Goal: Task Accomplishment & Management: Manage account settings

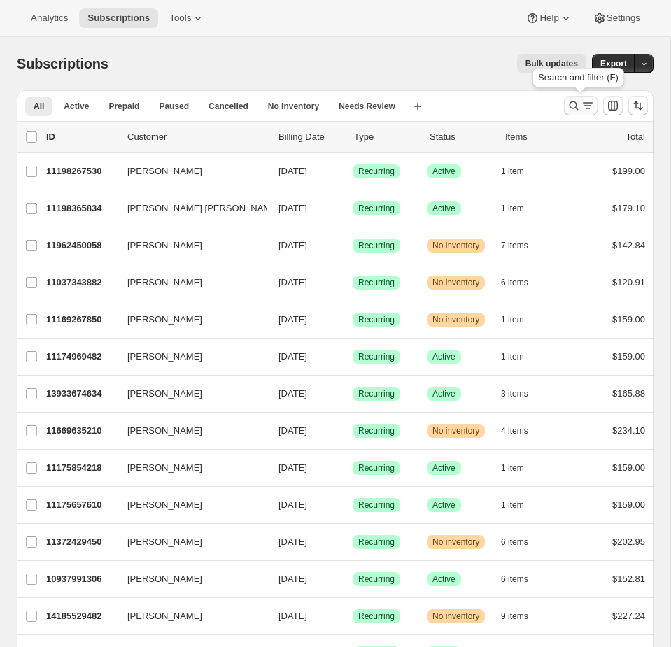
click at [572, 101] on icon "Search and filter results" at bounding box center [574, 105] width 9 height 9
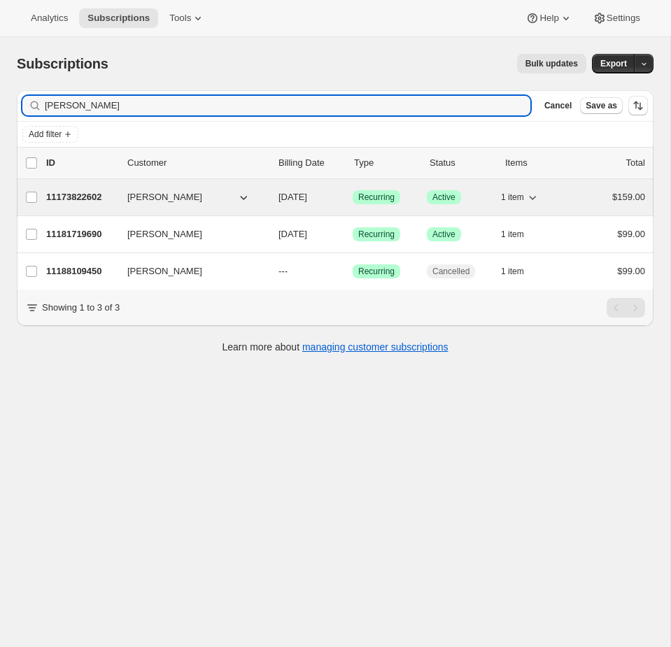
type input "jennifer j"
click at [303, 194] on span "10/26/2025" at bounding box center [293, 197] width 29 height 10
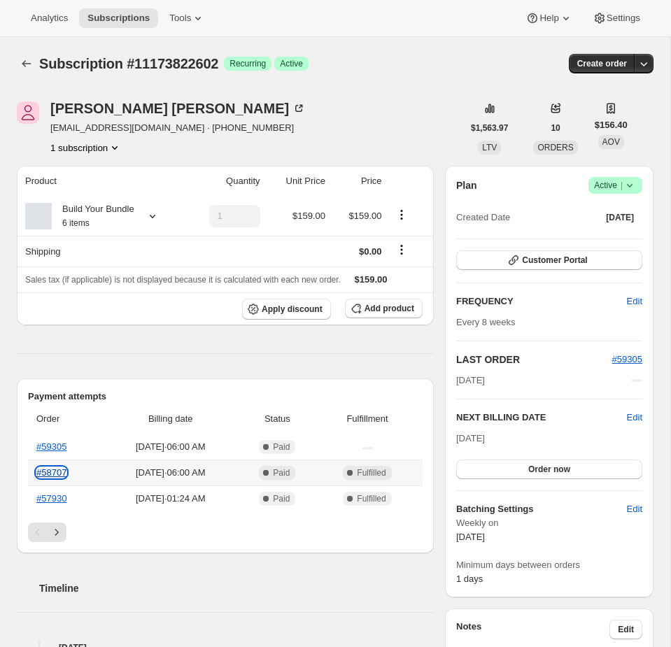
click at [59, 474] on link "#58707" at bounding box center [51, 472] width 30 height 10
click at [195, 24] on button "Tools" at bounding box center [187, 18] width 52 height 20
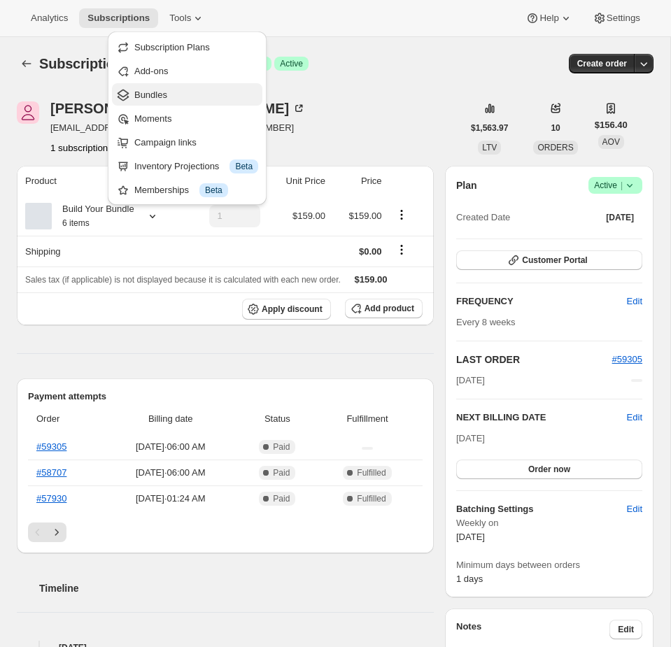
click at [160, 95] on span "Bundles" at bounding box center [150, 95] width 33 height 10
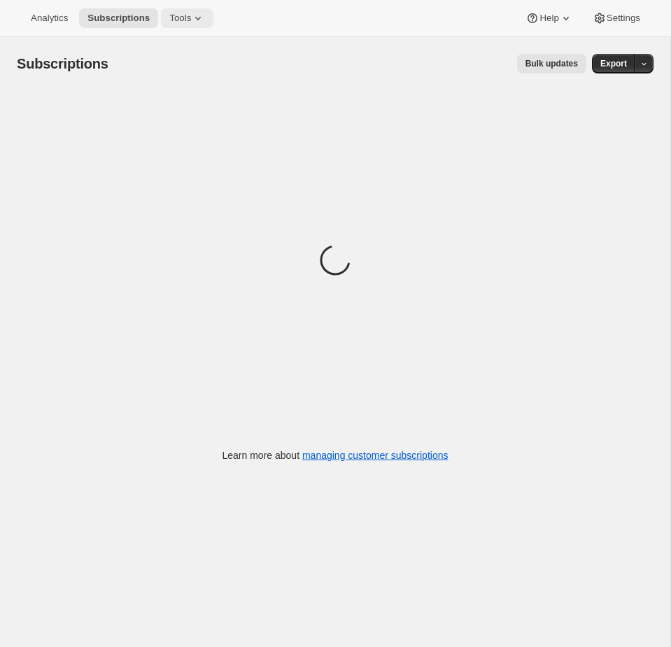
click at [195, 9] on button "Tools" at bounding box center [187, 18] width 52 height 20
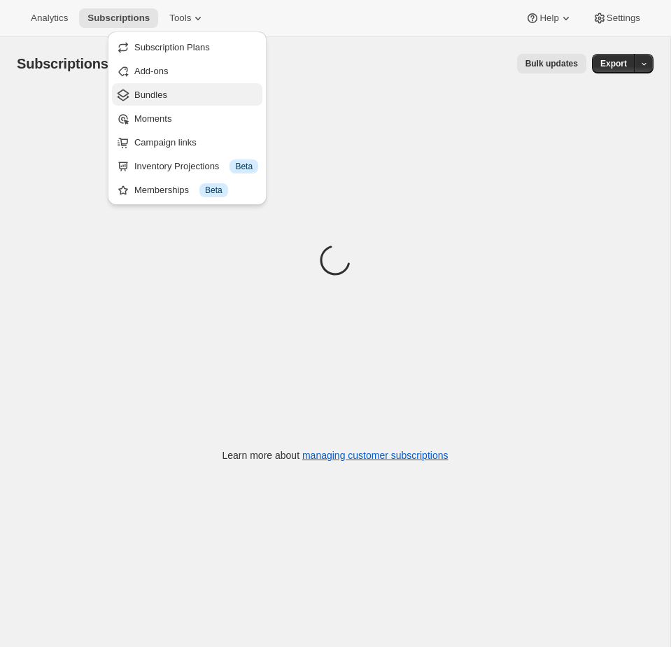
click at [167, 89] on span "Bundles" at bounding box center [196, 95] width 124 height 14
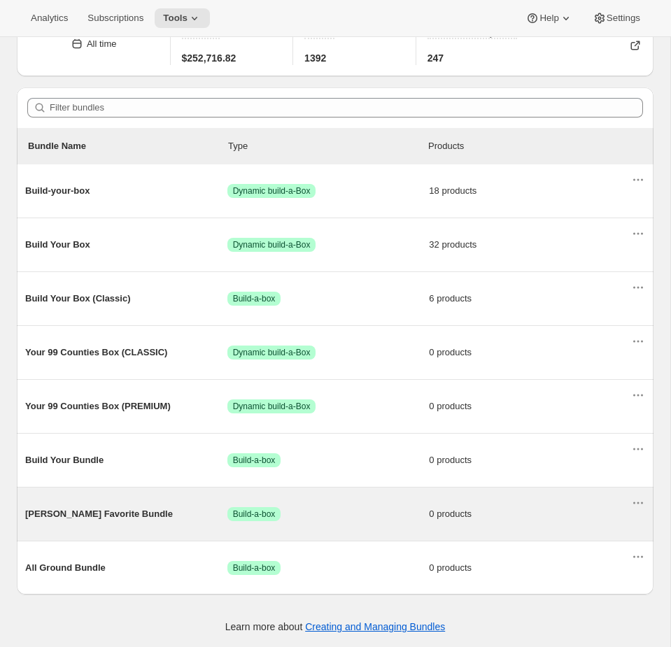
scroll to position [79, 0]
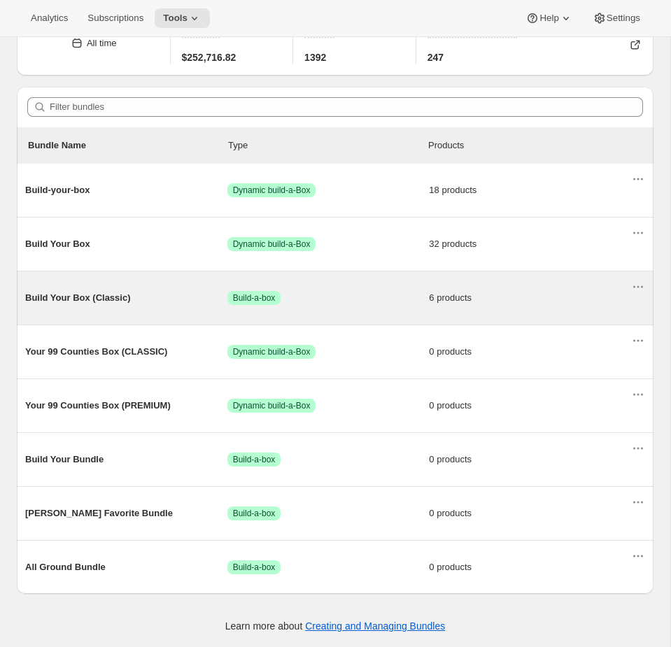
click at [342, 286] on div "Build Your Box (Classic) Success Build-a-box 6 products" at bounding box center [328, 298] width 606 height 36
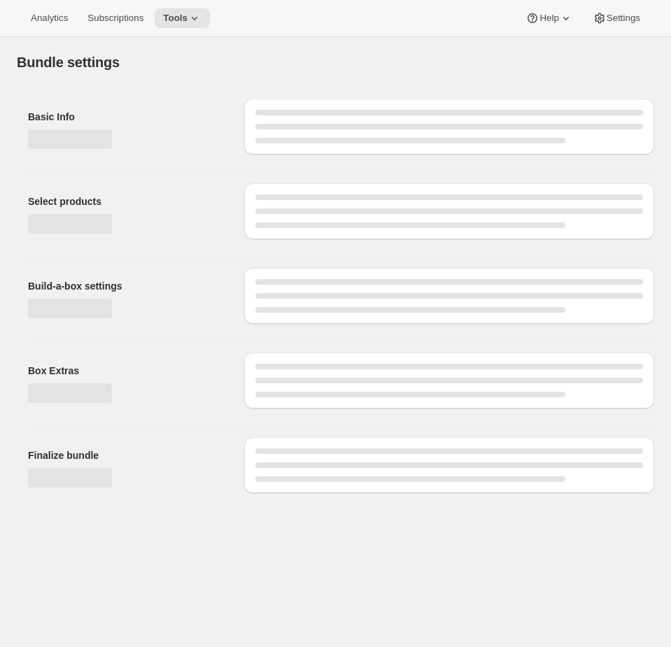
type input "Build Your Box (Classic)"
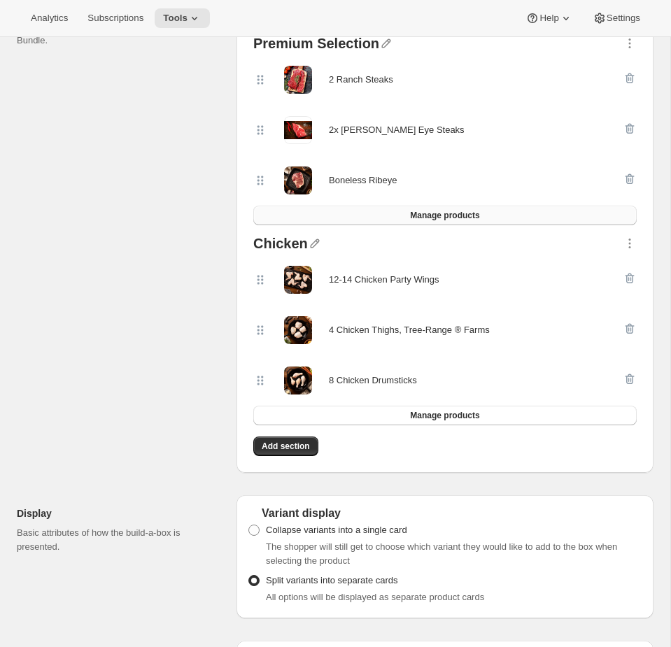
scroll to position [705, 0]
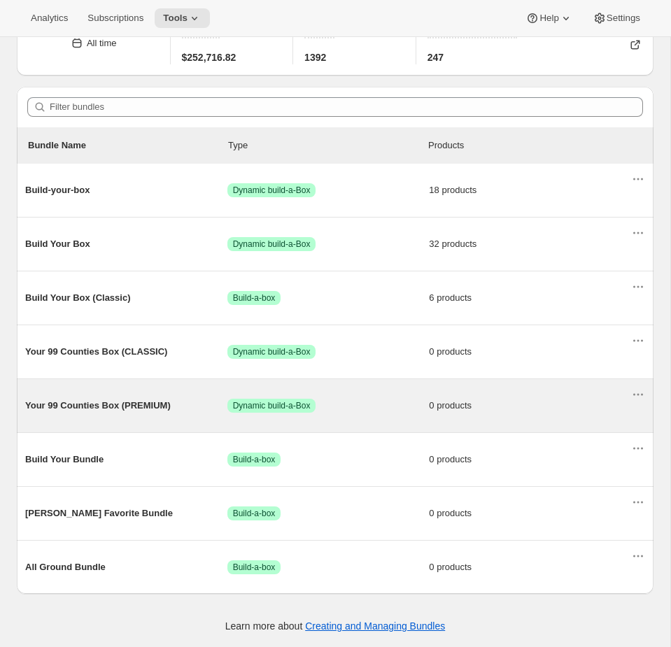
scroll to position [79, 0]
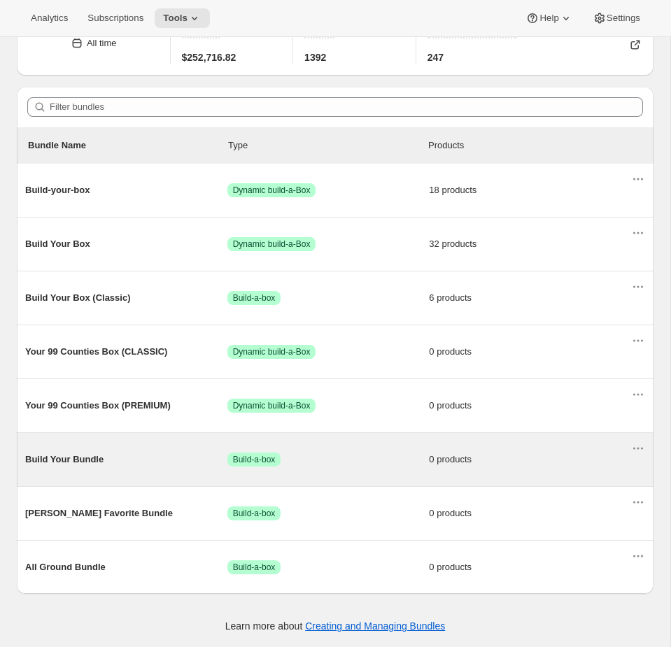
click at [171, 477] on div "Build Your Bundle Success Build-a-box 0 products" at bounding box center [328, 460] width 606 height 36
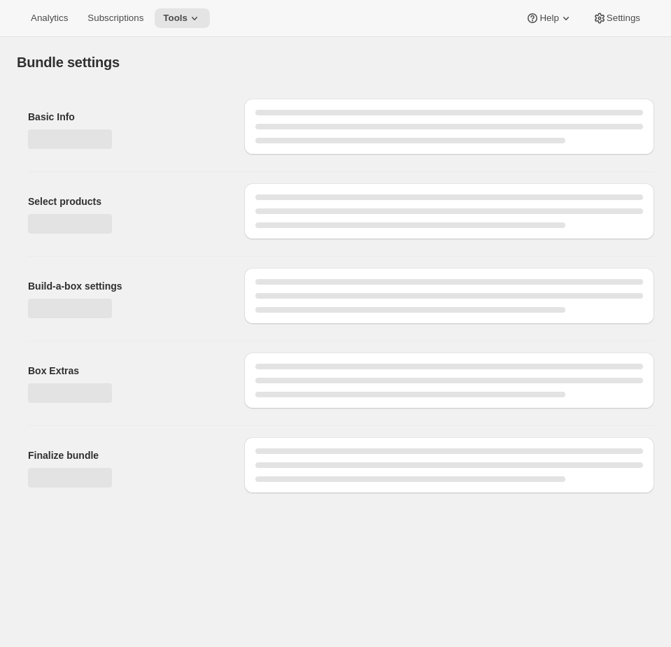
type input "Build Your Bundle"
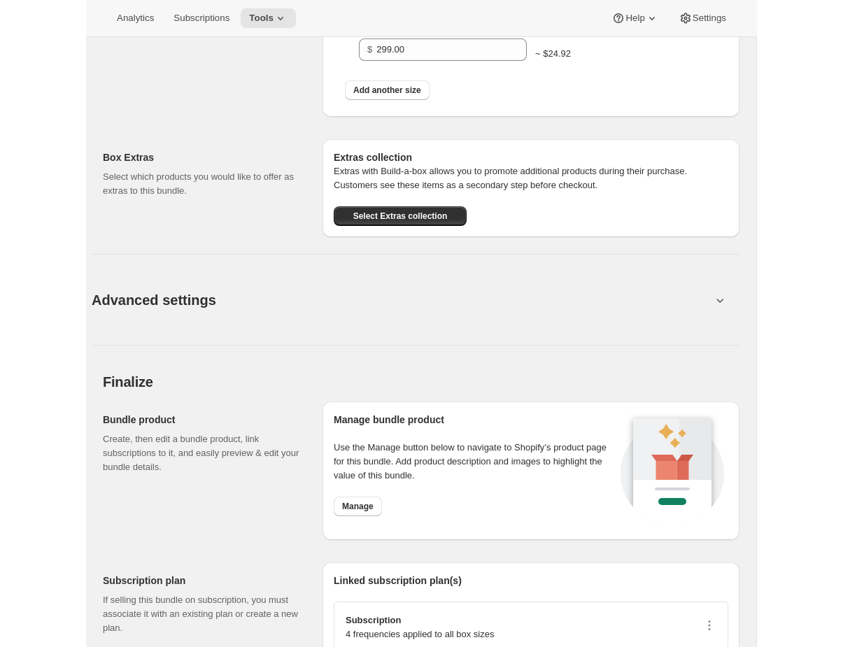
scroll to position [1162, 0]
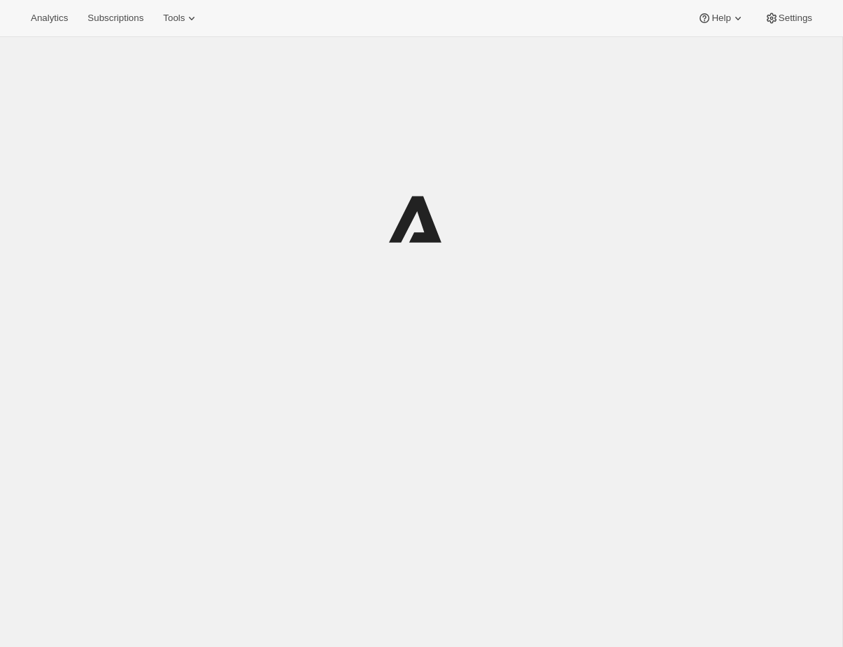
click at [185, 13] on span "Tools" at bounding box center [174, 18] width 22 height 11
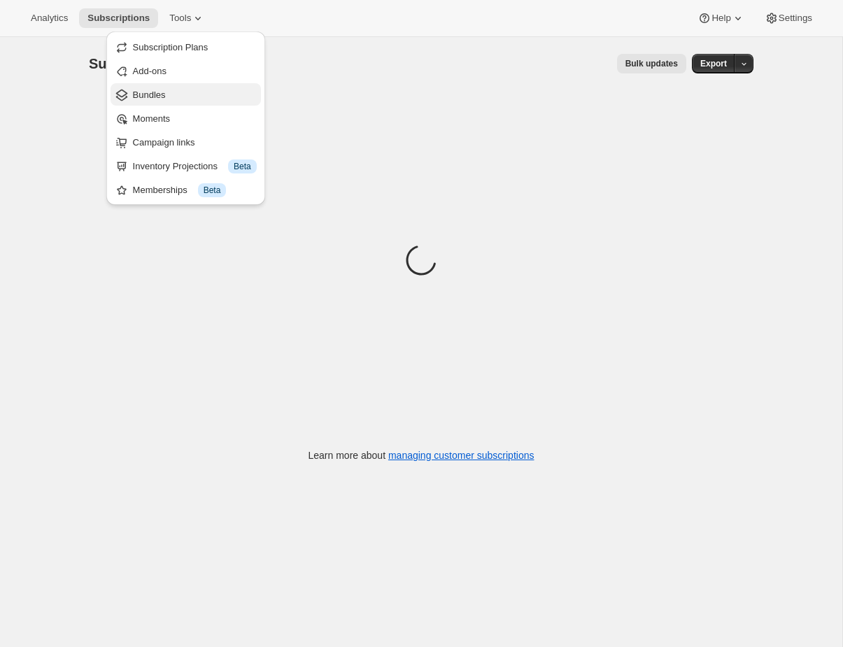
click at [153, 103] on button "Bundles" at bounding box center [186, 94] width 150 height 22
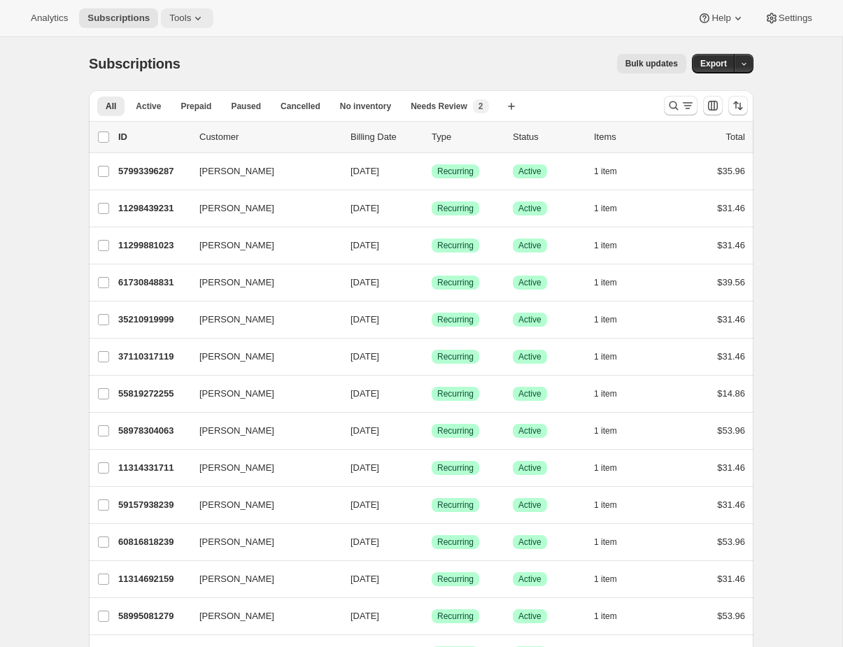
click at [191, 9] on button "Tools" at bounding box center [187, 18] width 52 height 20
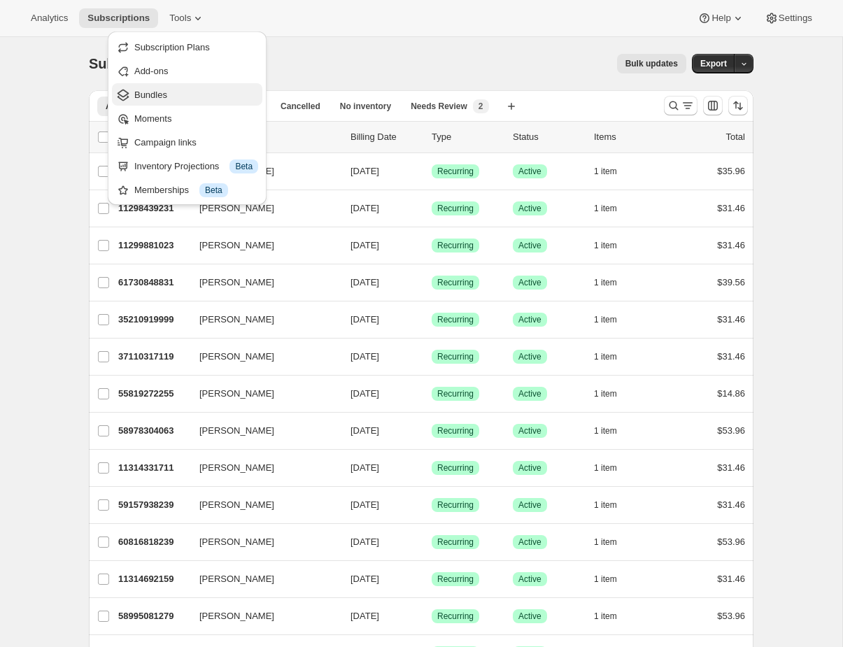
click at [185, 96] on span "Bundles" at bounding box center [196, 95] width 124 height 14
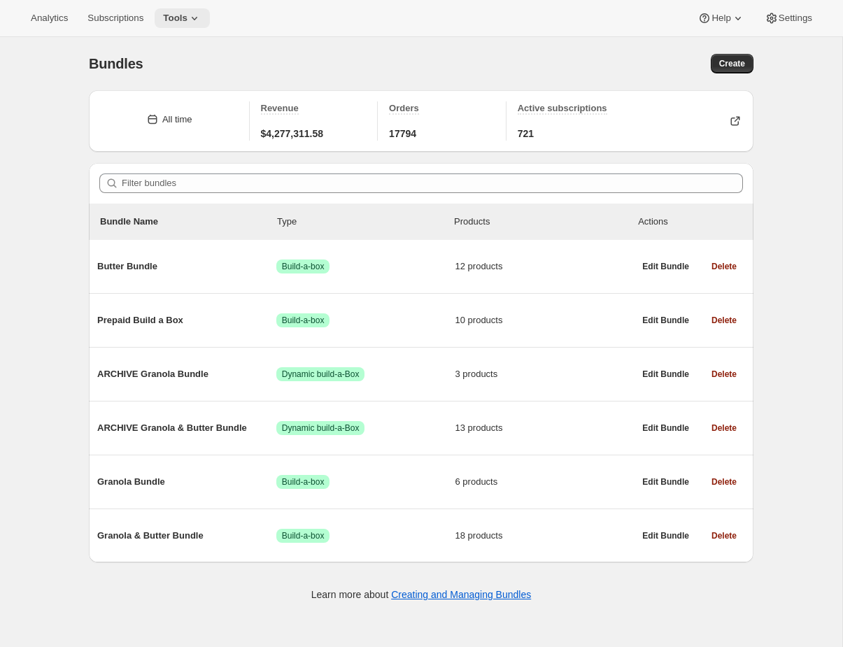
click at [188, 27] on button "Tools" at bounding box center [182, 18] width 55 height 20
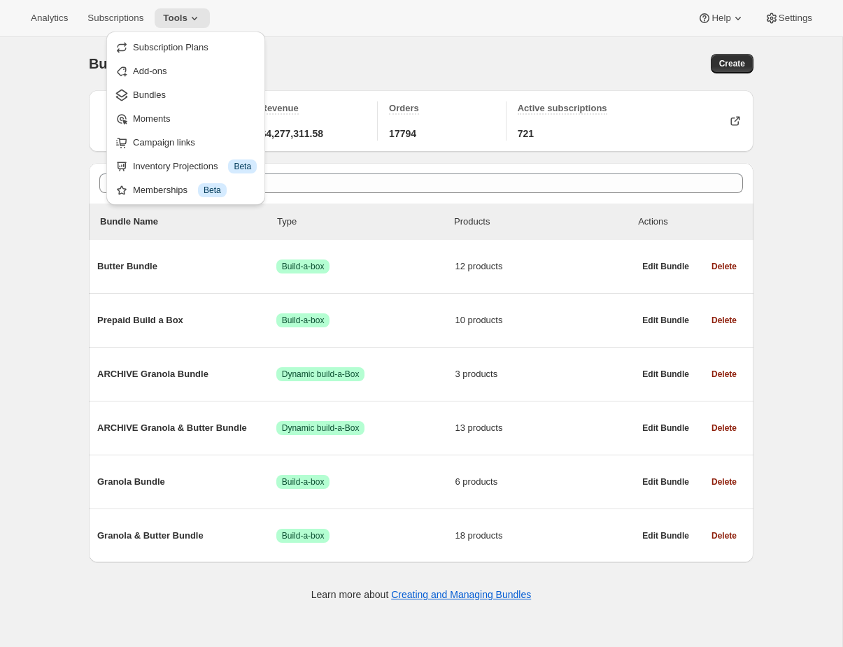
click at [406, 68] on div "Bundles" at bounding box center [255, 64] width 332 height 20
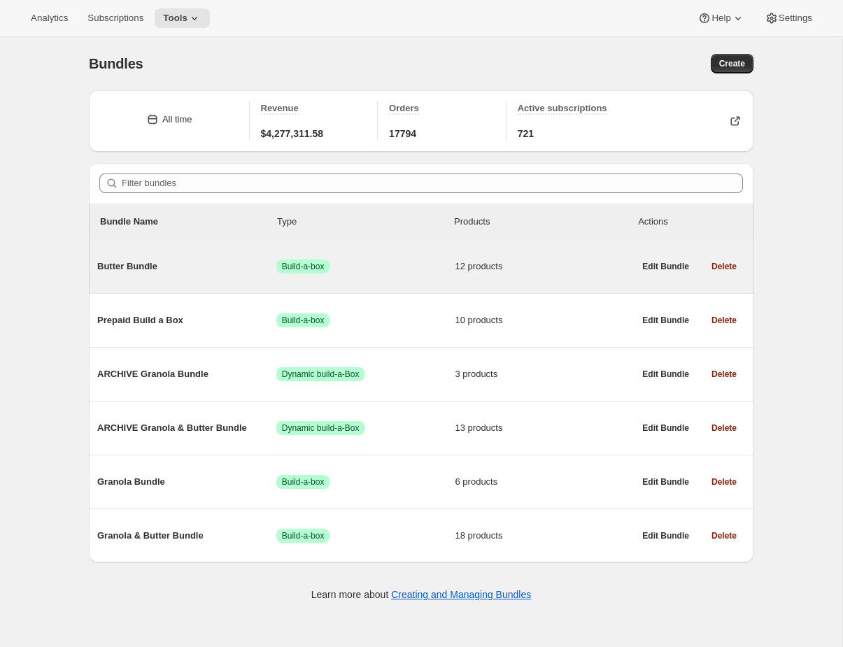
click at [460, 284] on div "Butter Bundle Success Build-a-box 12 products" at bounding box center [365, 266] width 537 height 36
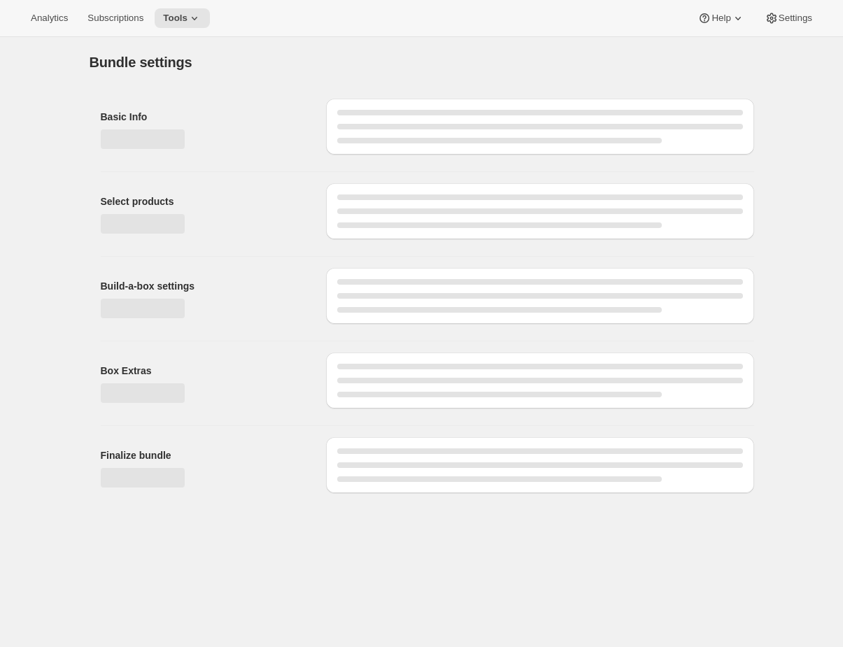
type input "Butter Bundle"
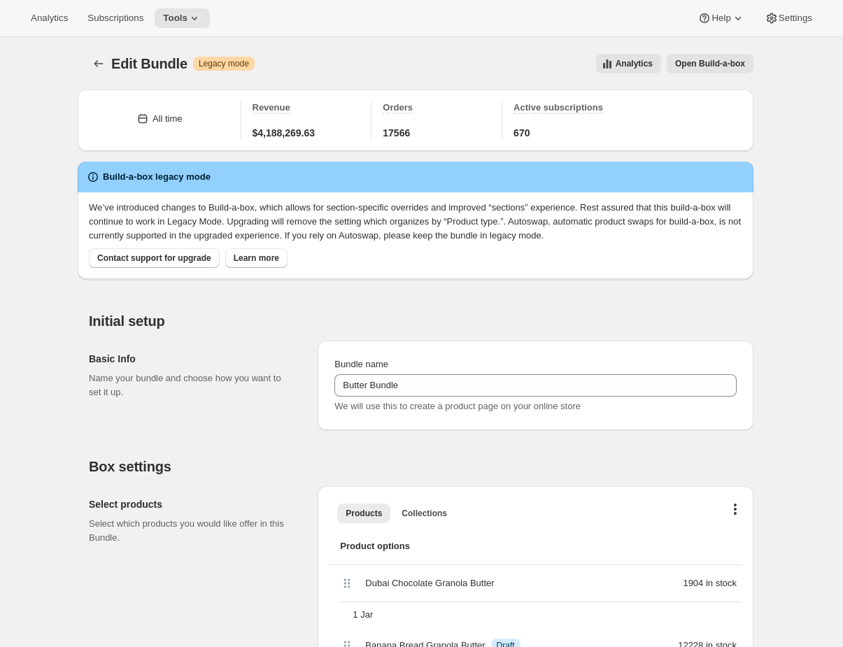
click at [734, 59] on span "Open Build-a-box" at bounding box center [710, 63] width 70 height 11
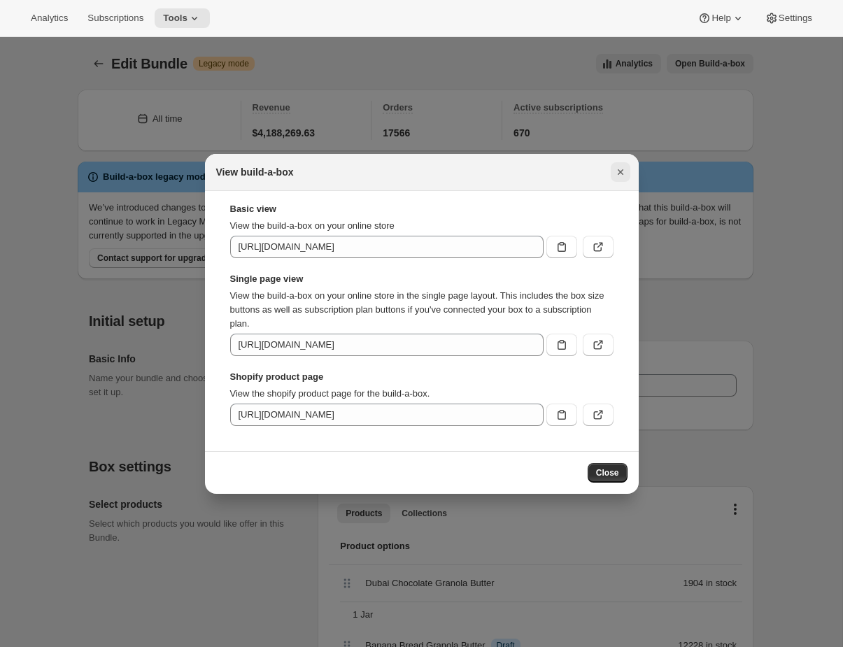
click at [617, 169] on icon "Close" at bounding box center [621, 172] width 14 height 14
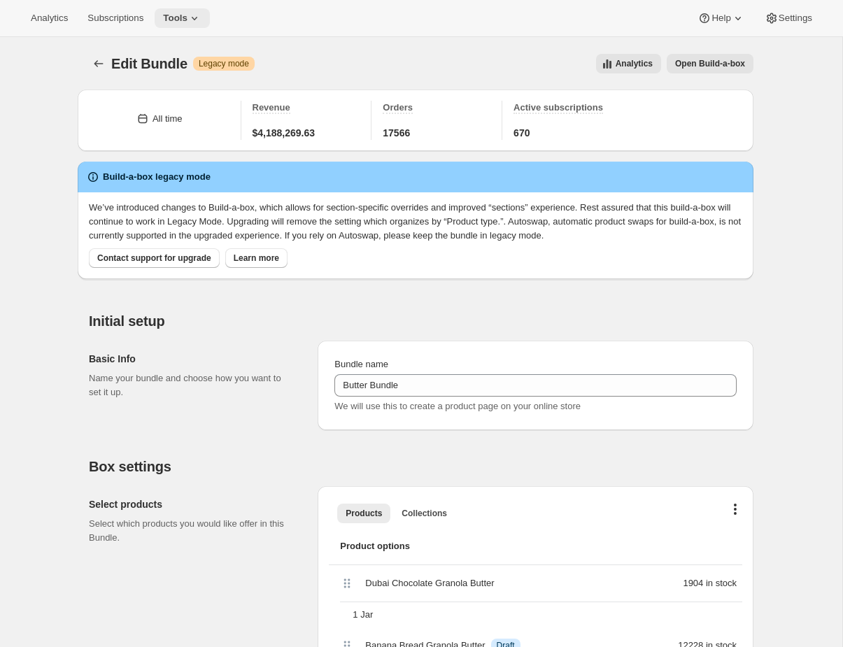
click at [209, 16] on button "Tools" at bounding box center [182, 18] width 55 height 20
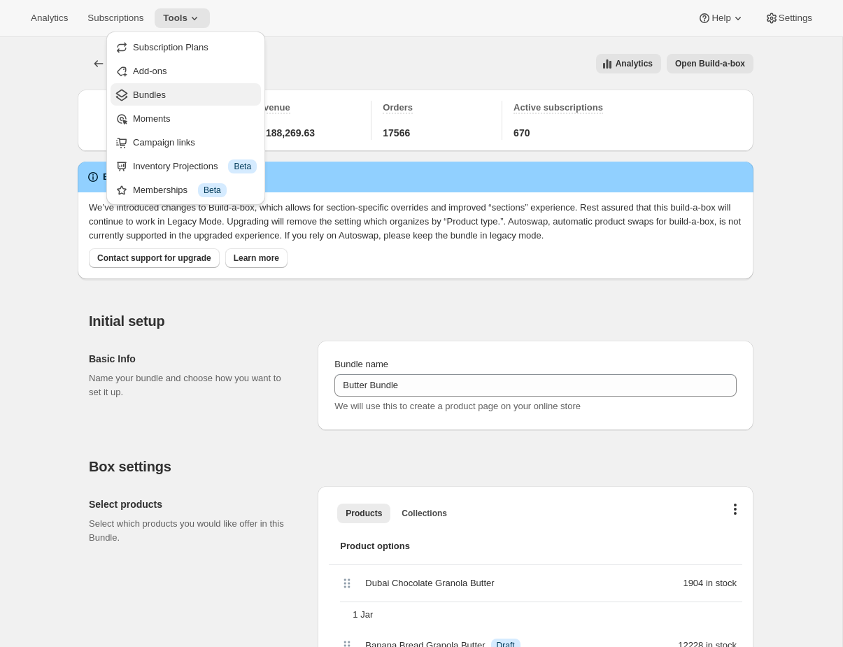
click at [161, 94] on span "Bundles" at bounding box center [149, 95] width 33 height 10
